Goal: Use online tool/utility: Utilize a website feature to perform a specific function

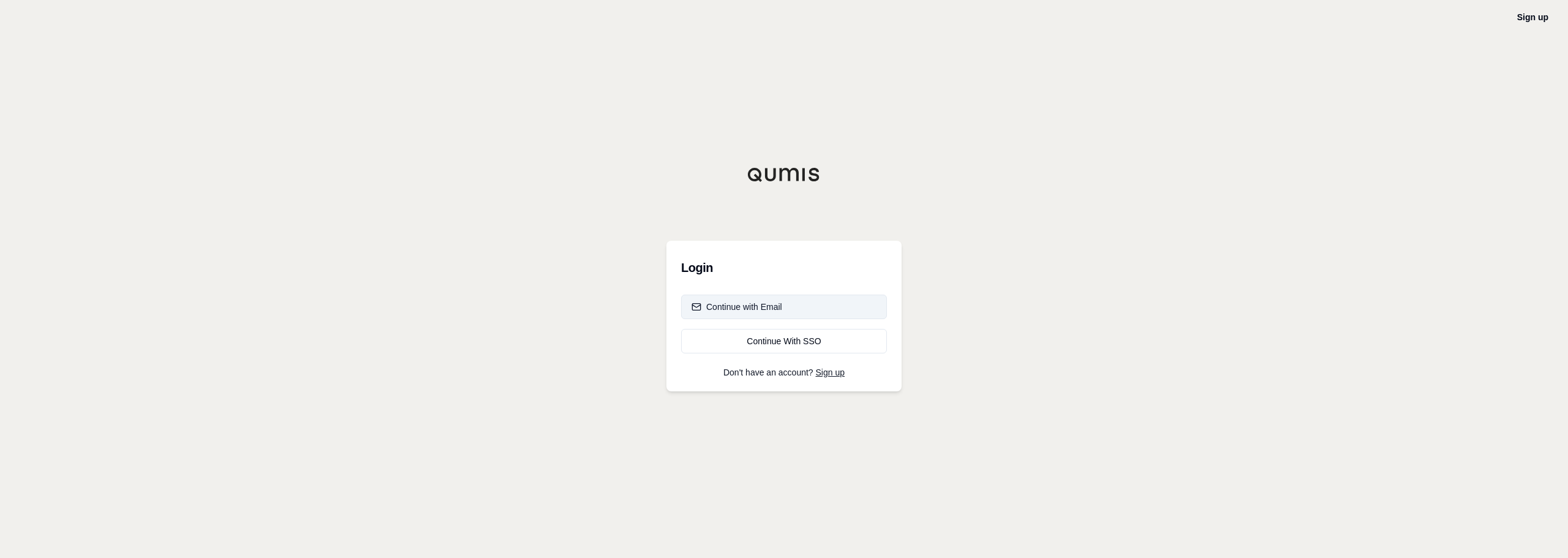
click at [776, 310] on div "Continue with Email" at bounding box center [737, 307] width 91 height 12
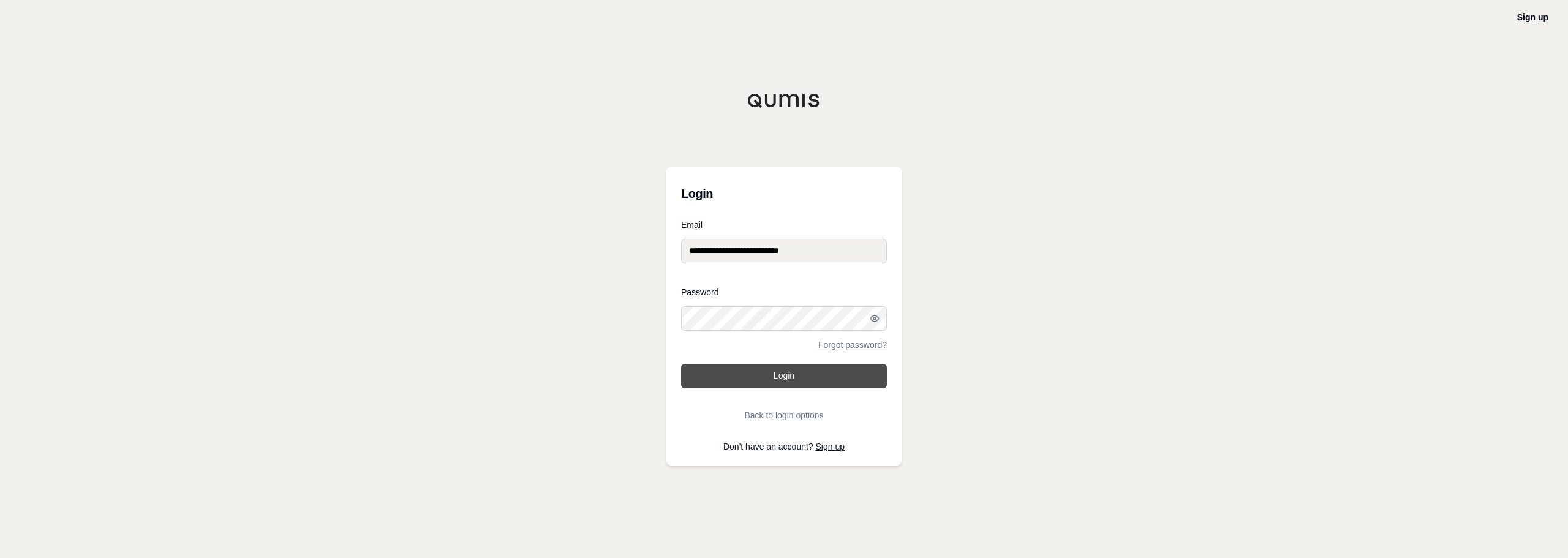
click at [774, 376] on button "Login" at bounding box center [784, 376] width 205 height 25
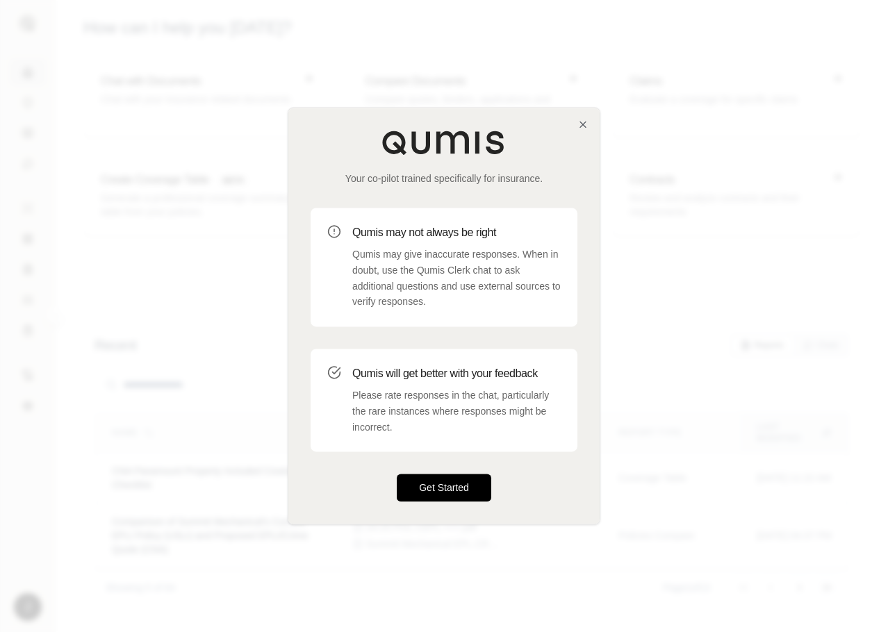
click at [441, 486] on button "Get Started" at bounding box center [444, 489] width 95 height 28
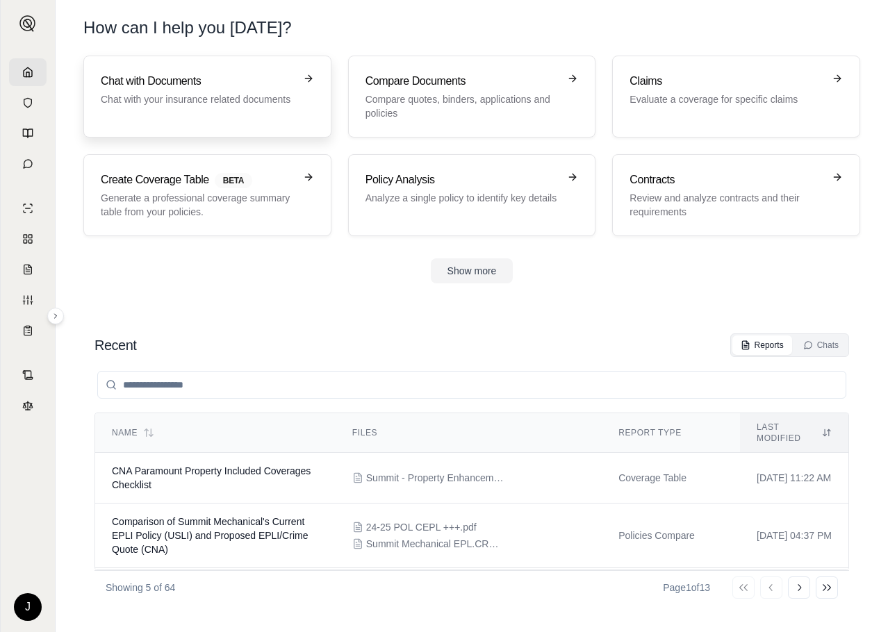
click at [228, 96] on p "Chat with your insurance related documents" at bounding box center [198, 99] width 194 height 14
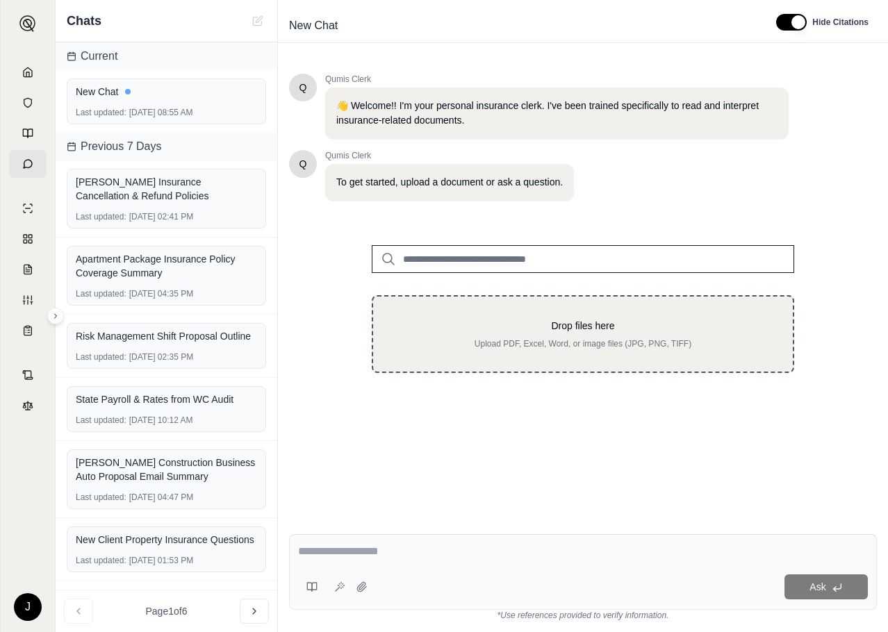
click at [579, 329] on p "Drop files here" at bounding box center [582, 326] width 375 height 14
click at [575, 345] on p "Upload PDF, Excel, Word, or image files (JPG, PNG, TIFF)" at bounding box center [582, 343] width 375 height 11
type input "**********"
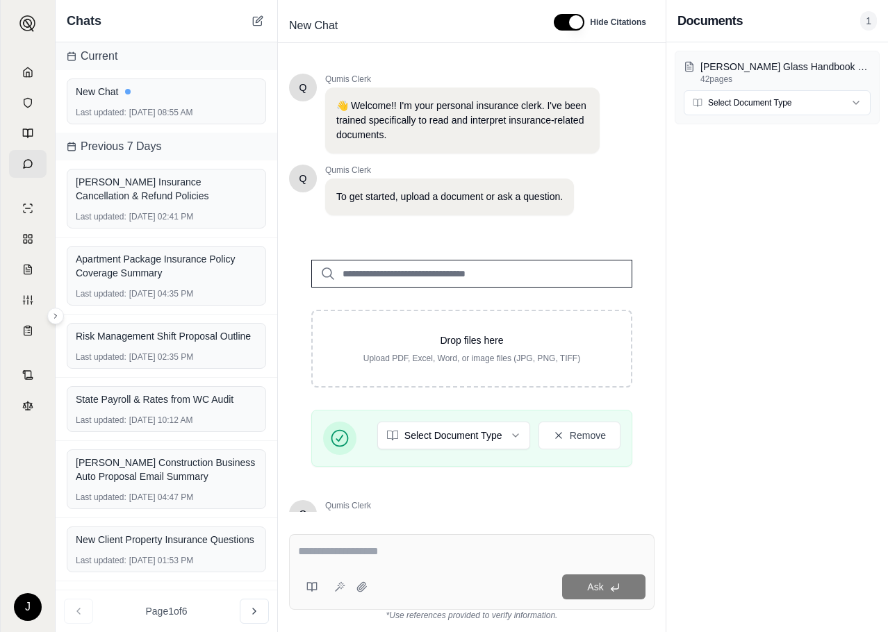
scroll to position [160, 0]
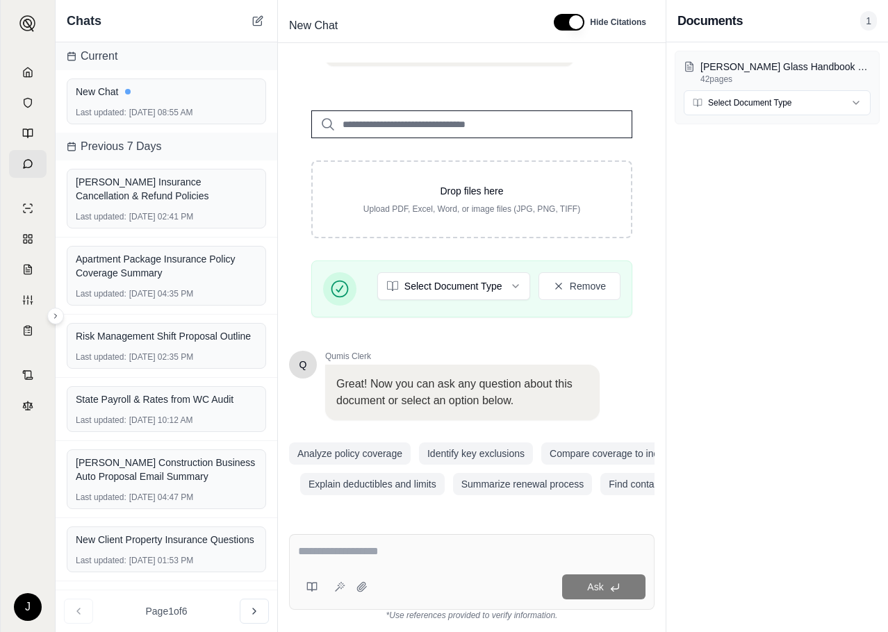
click at [350, 558] on textarea at bounding box center [471, 551] width 347 height 17
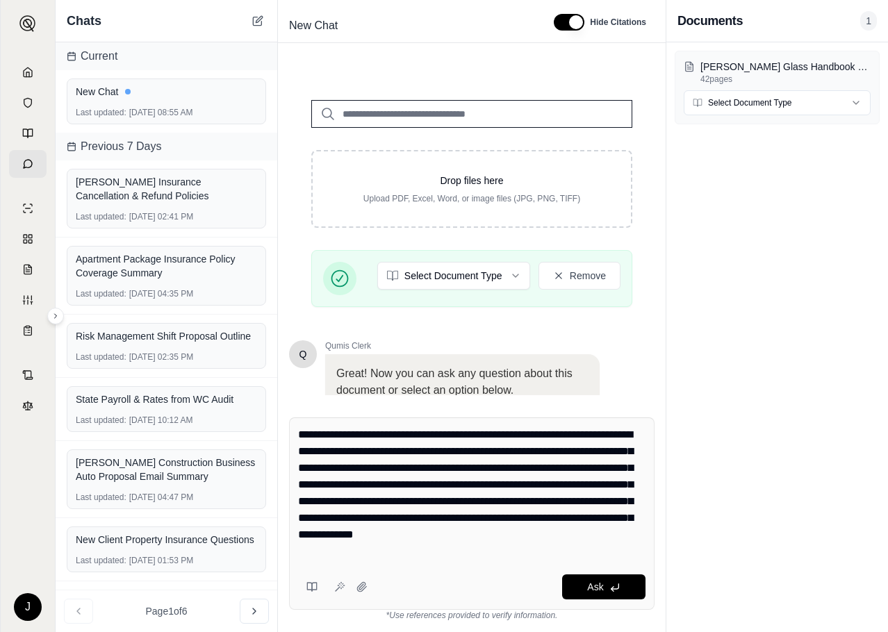
type textarea "**********"
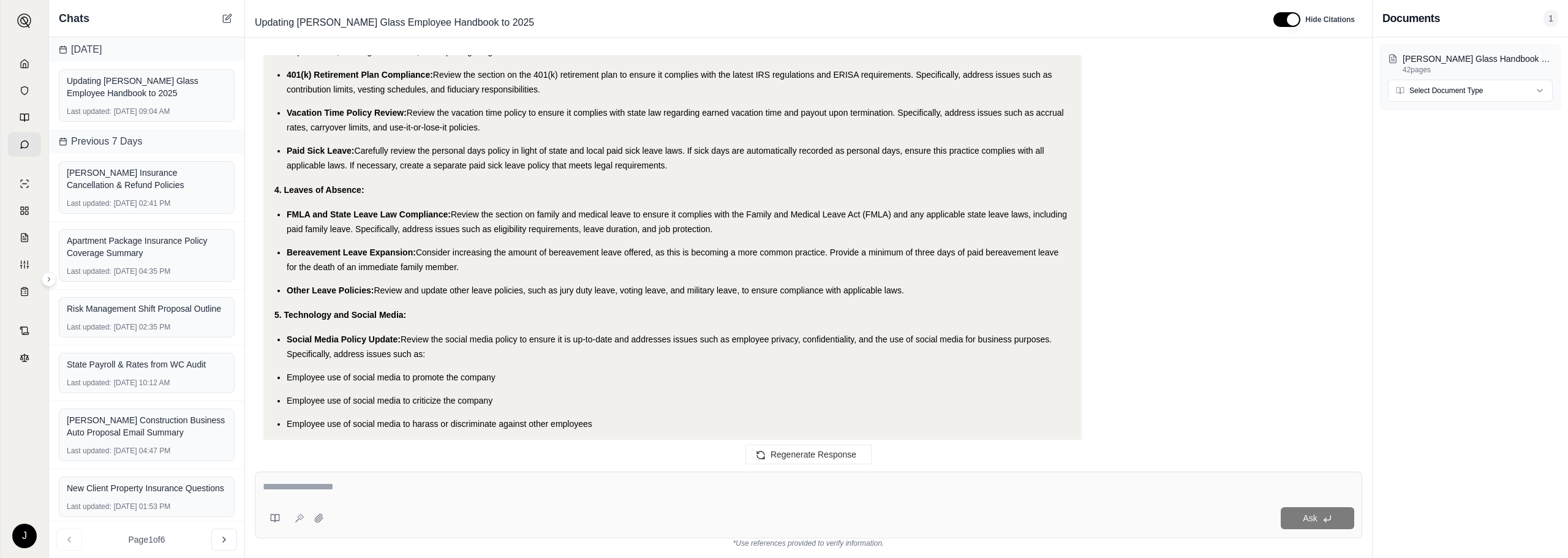
scroll to position [1901, 0]
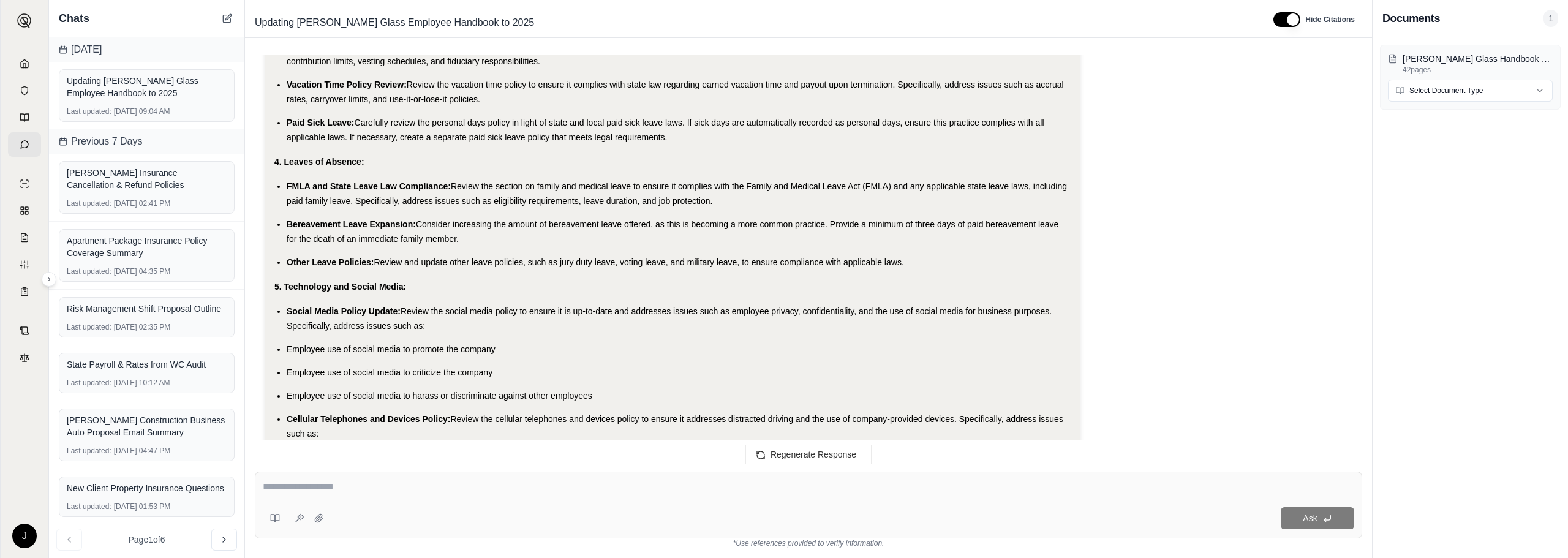
click at [302, 493] on textarea at bounding box center [808, 487] width 1091 height 15
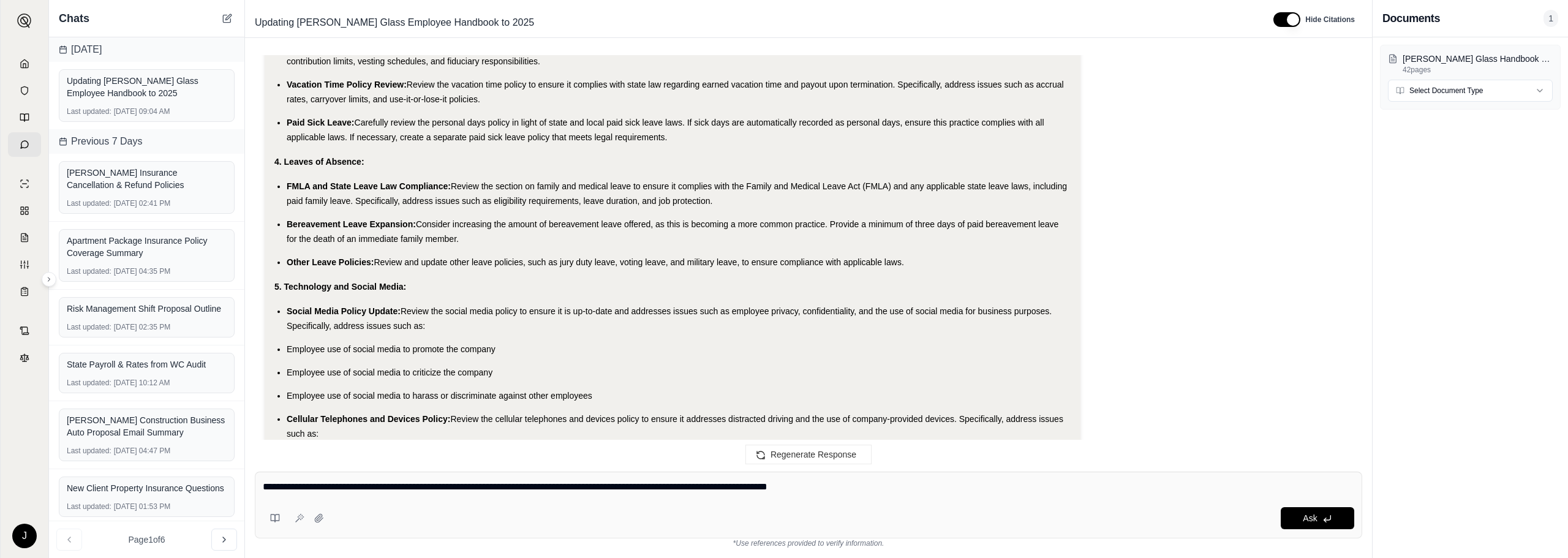
type textarea "**********"
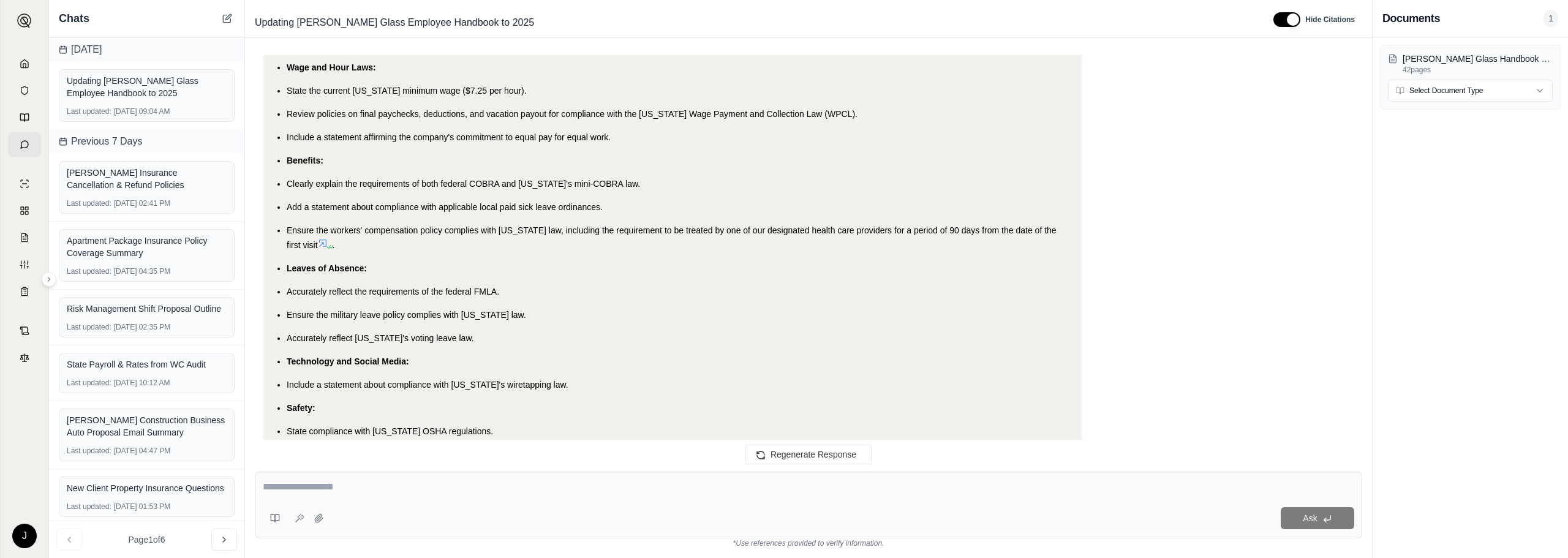
scroll to position [5568, 0]
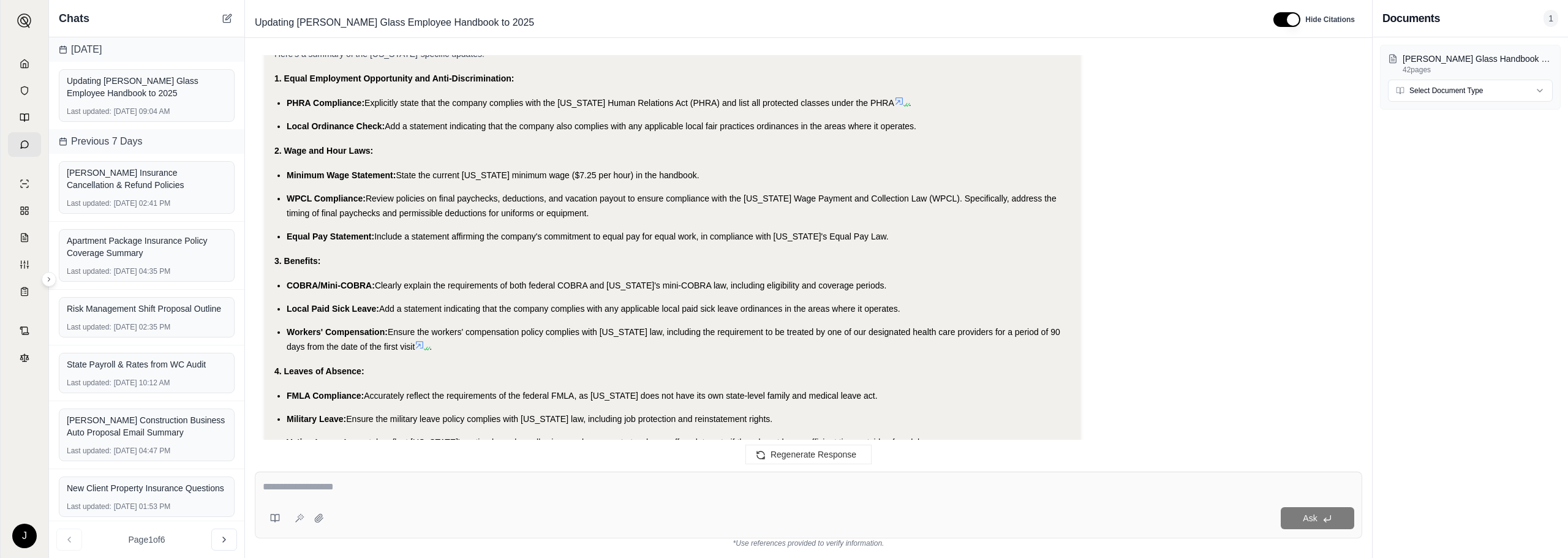
scroll to position [4790, 0]
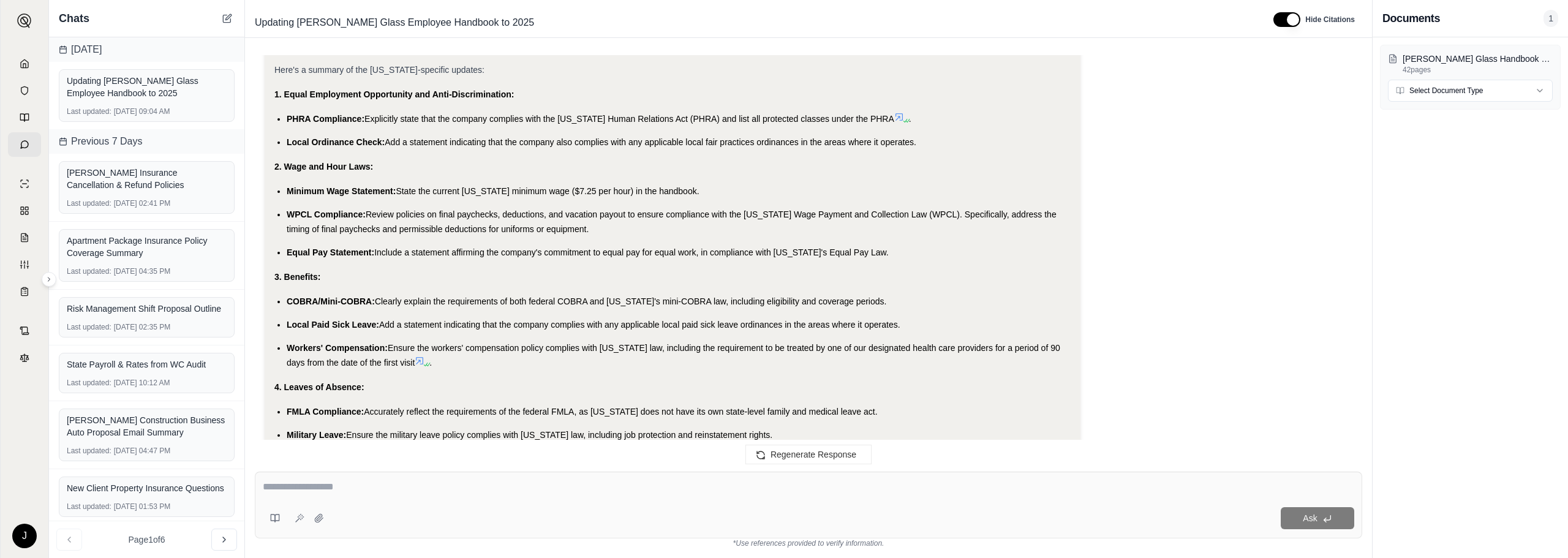
drag, startPoint x: 925, startPoint y: 231, endPoint x: 264, endPoint y: 87, distance: 676.5
click at [264, 87] on div "This is a 2018/2019 version of an employee handbook. This employer is wanting t…" at bounding box center [808, 254] width 1107 height 397
copy div "1. Equal Employment Opportunity and Anti-Discrimination: PHRA Compliance: Expli…"
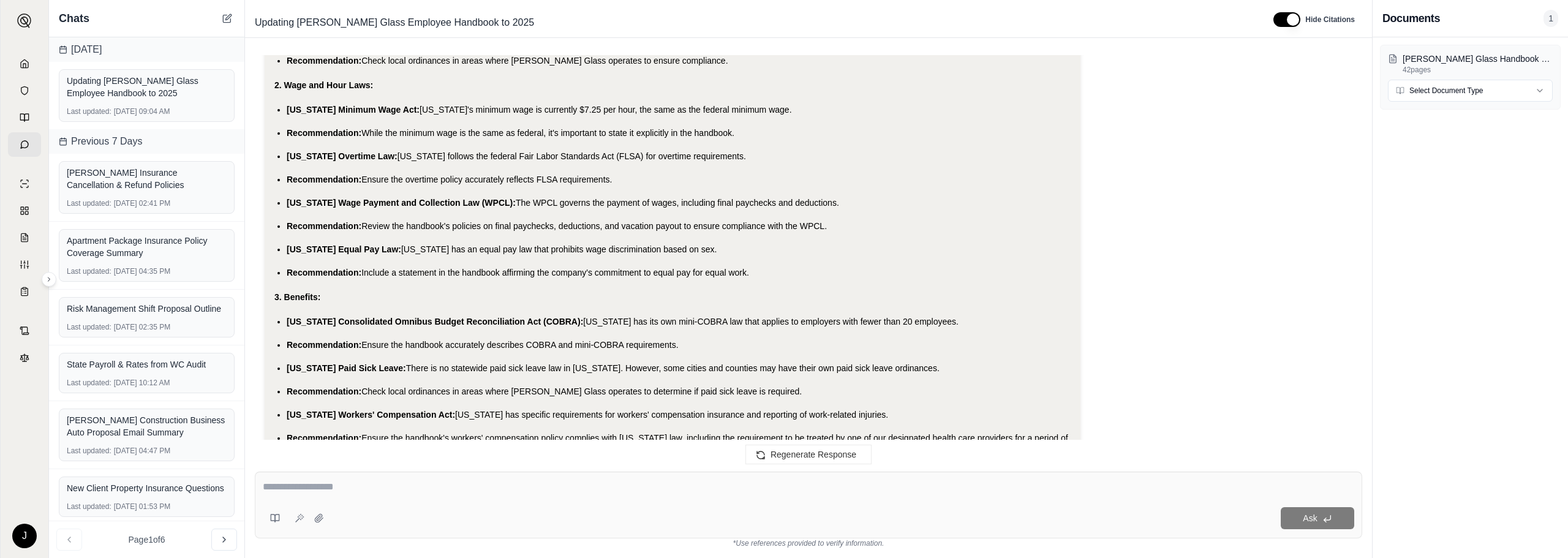
scroll to position [5568, 0]
